Goal: Task Accomplishment & Management: Manage account settings

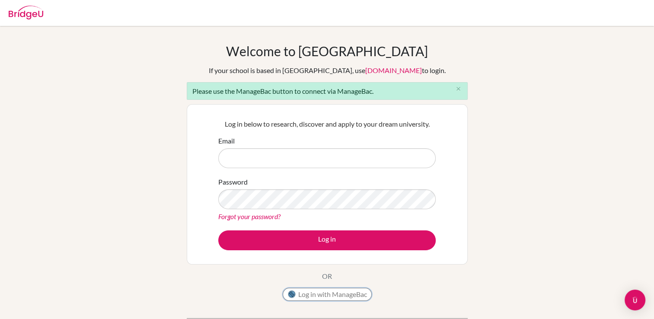
click at [340, 291] on button "Log in with ManageBac" at bounding box center [327, 294] width 89 height 13
click at [327, 292] on button "Log in with ManageBac" at bounding box center [327, 294] width 89 height 13
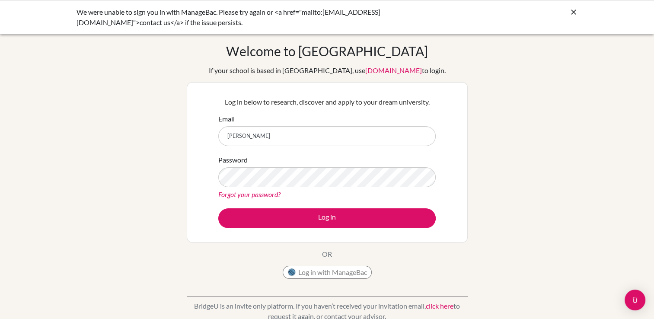
type input "cynthia@eischools.ae"
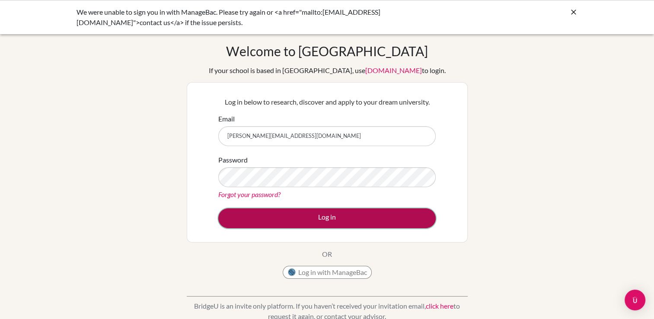
click at [306, 215] on button "Log in" at bounding box center [326, 218] width 217 height 20
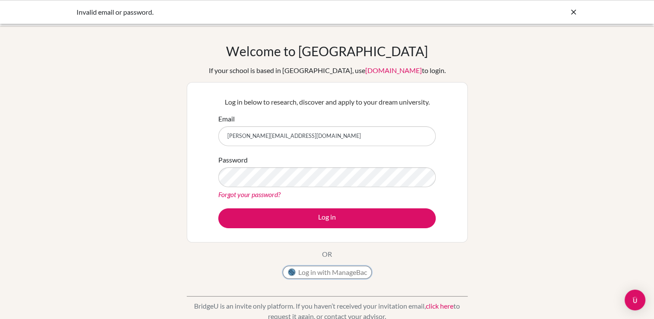
click at [301, 270] on button "Log in with ManageBac" at bounding box center [327, 272] width 89 height 13
